Goal: Download file/media

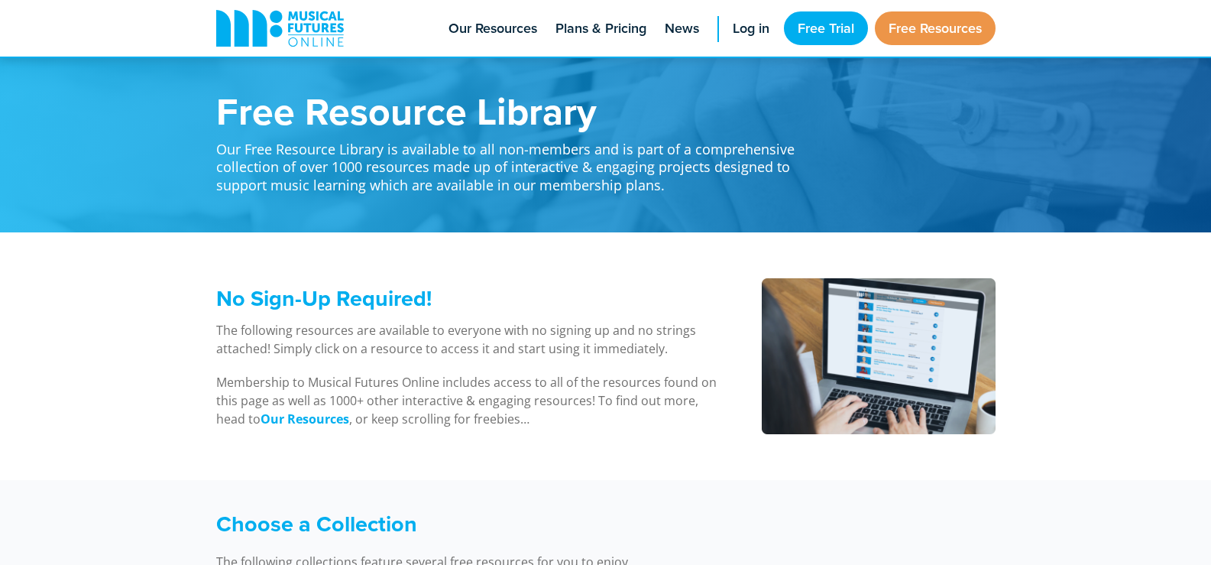
scroll to position [2522, 0]
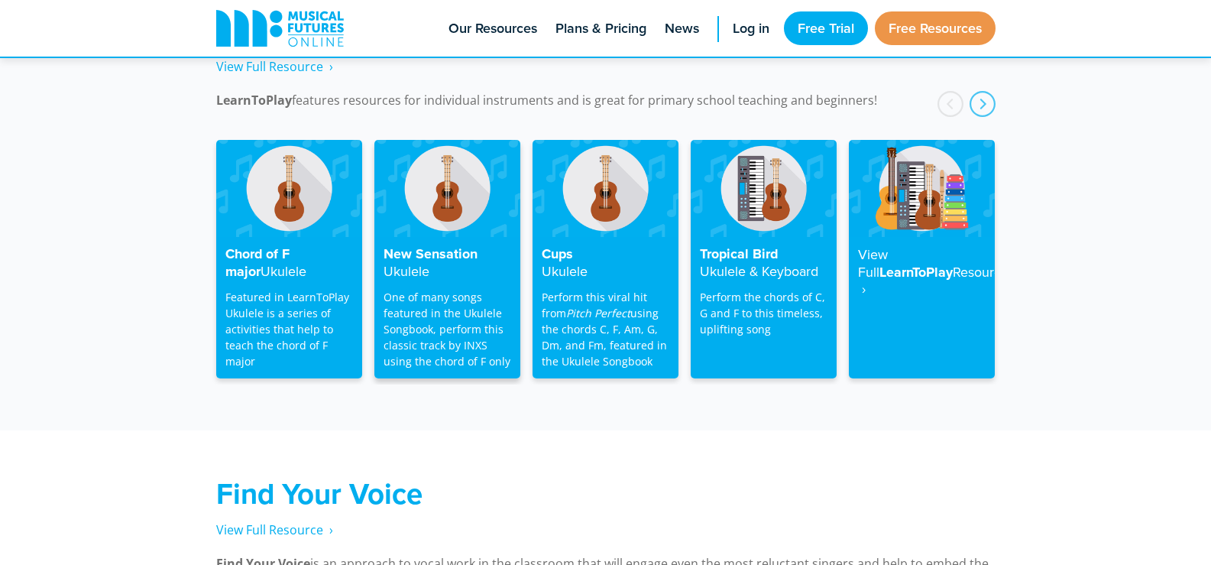
click at [429, 246] on h4 "New Sensation Ukulele" at bounding box center [448, 263] width 128 height 34
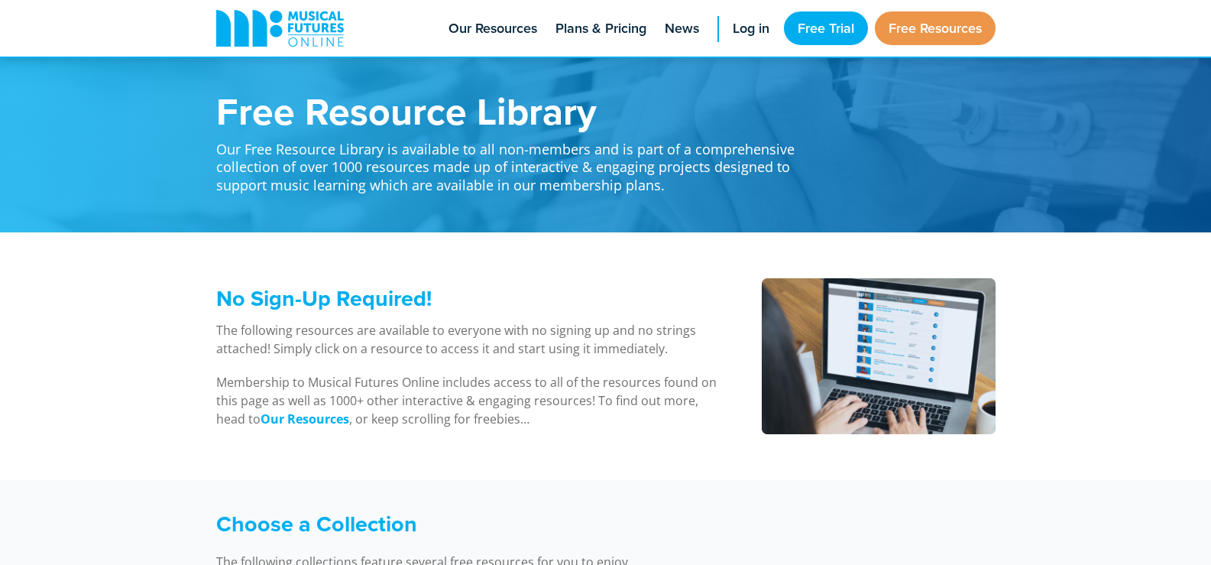
scroll to position [2522, 0]
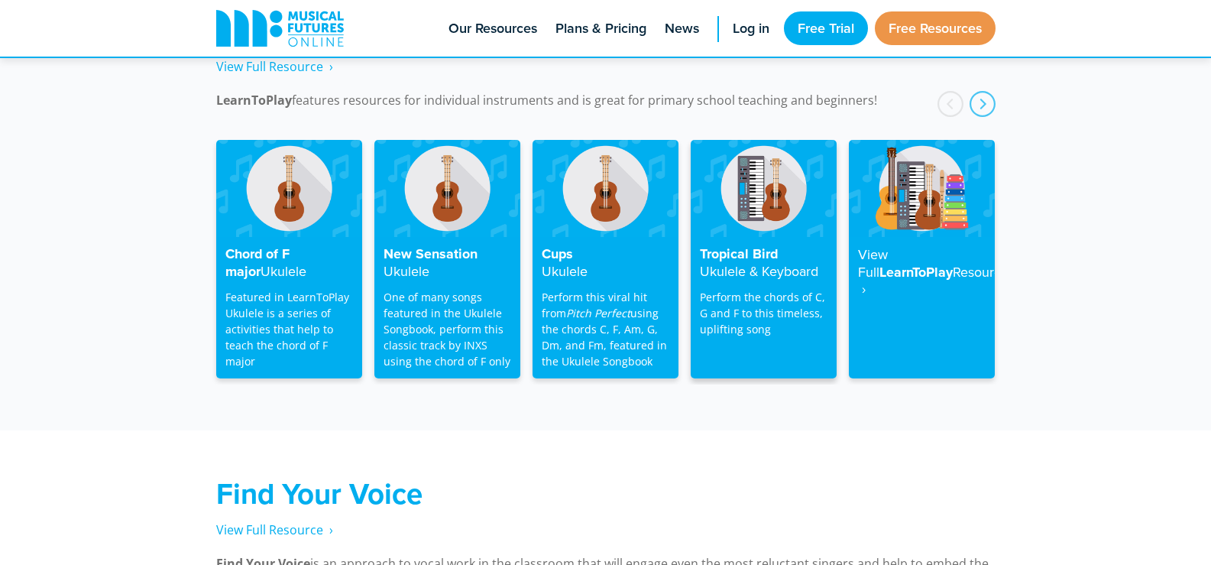
click at [767, 204] on img at bounding box center [764, 188] width 146 height 97
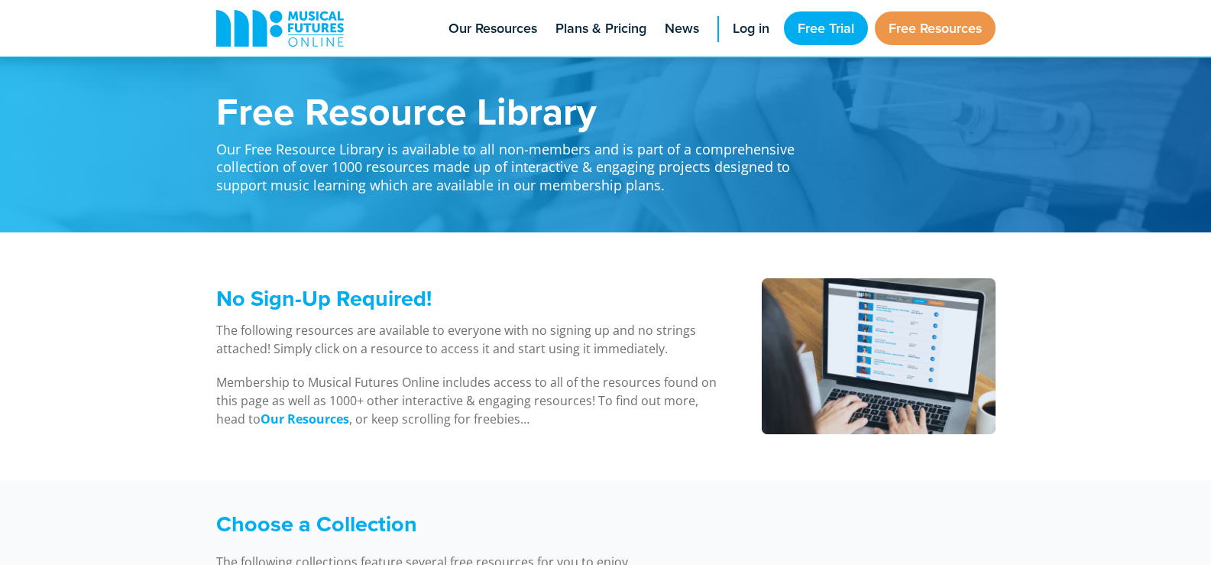
scroll to position [2522, 0]
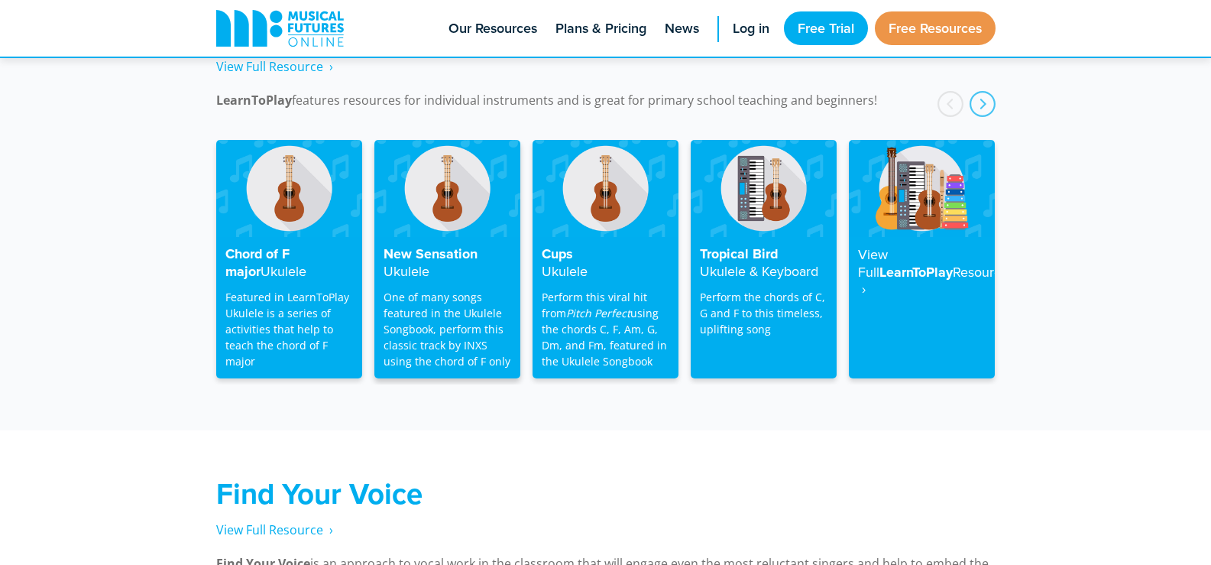
click at [412, 218] on img at bounding box center [447, 188] width 146 height 97
